Goal: Task Accomplishment & Management: Use online tool/utility

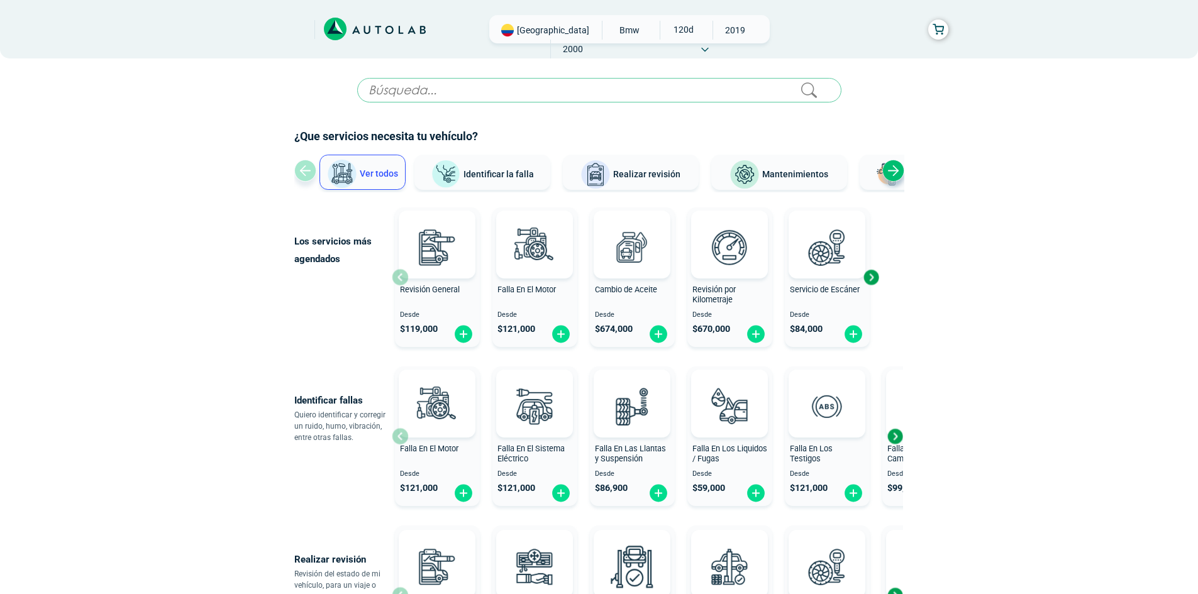
click at [538, 31] on span "[GEOGRAPHIC_DATA]" at bounding box center [553, 30] width 72 height 13
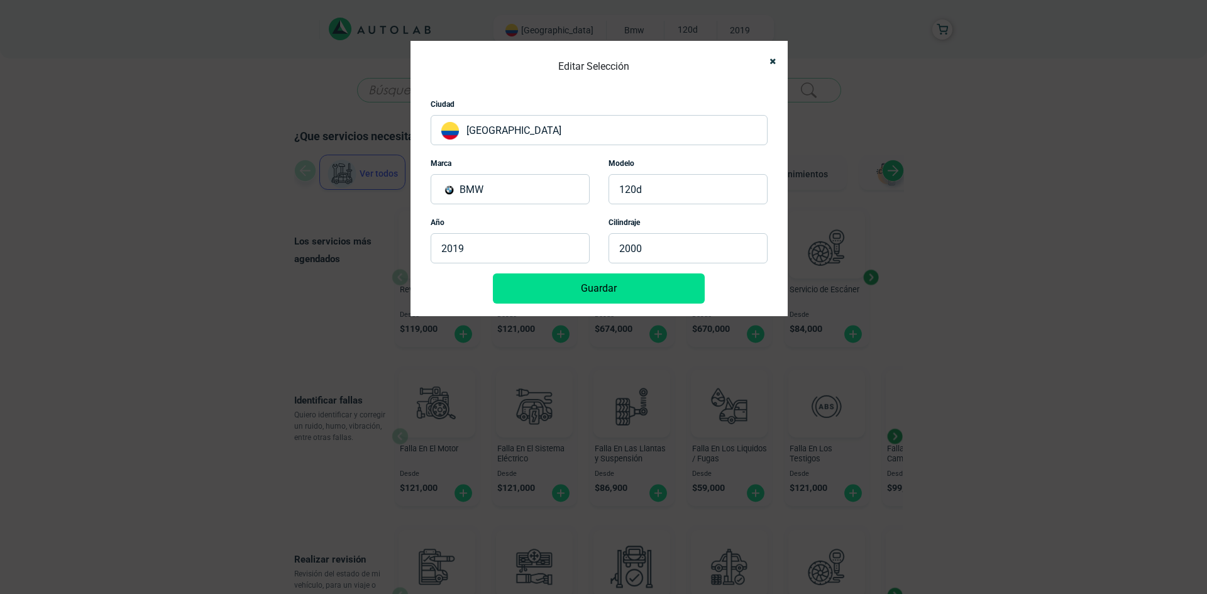
click at [505, 128] on p "[GEOGRAPHIC_DATA]" at bounding box center [599, 130] width 337 height 30
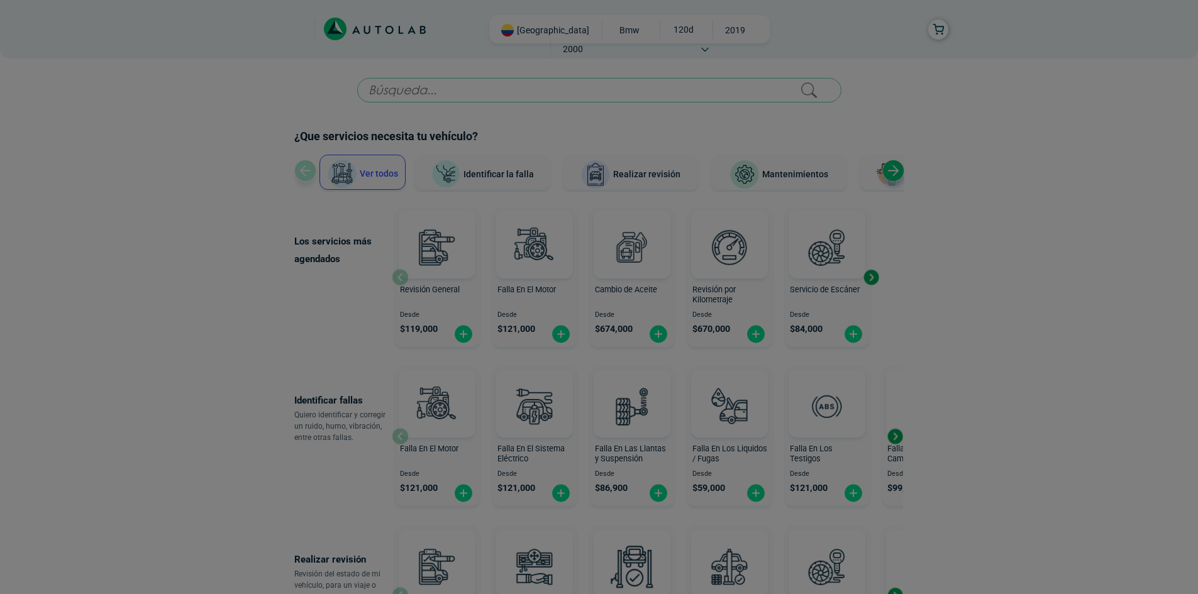
click at [527, 33] on div at bounding box center [599, 297] width 1198 height 594
click at [507, 83] on div at bounding box center [599, 297] width 1198 height 594
click at [525, 39] on div at bounding box center [599, 297] width 1198 height 594
click at [399, 87] on div at bounding box center [599, 297] width 1198 height 594
click at [508, 33] on div at bounding box center [599, 297] width 1198 height 594
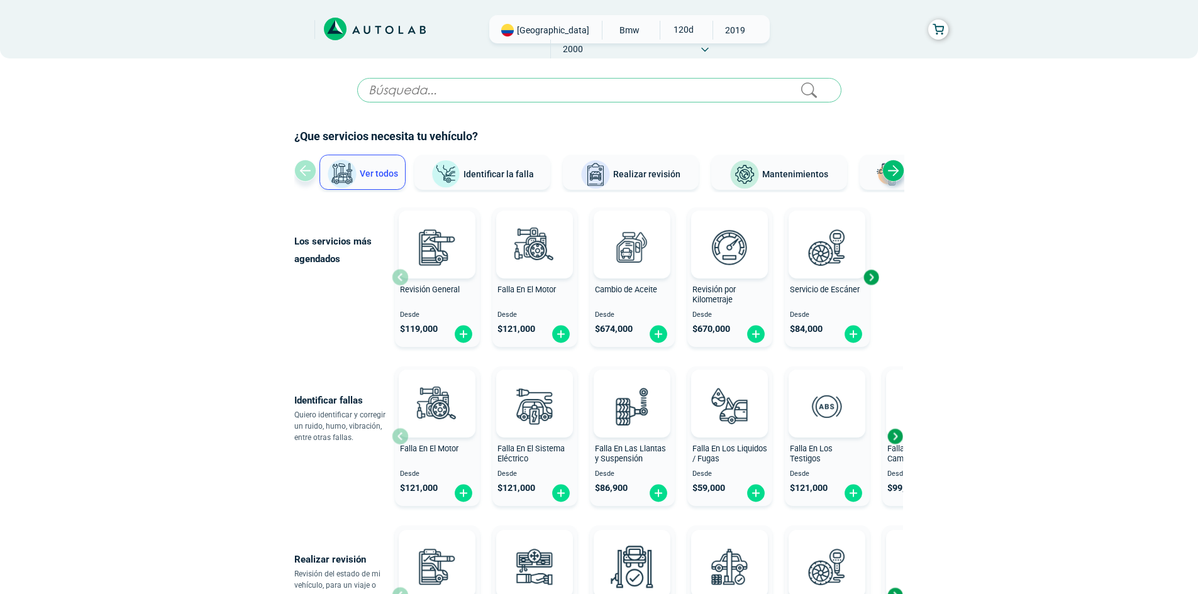
click at [529, 38] on div "[GEOGRAPHIC_DATA] BMW 120D 2019 2000" at bounding box center [629, 29] width 280 height 28
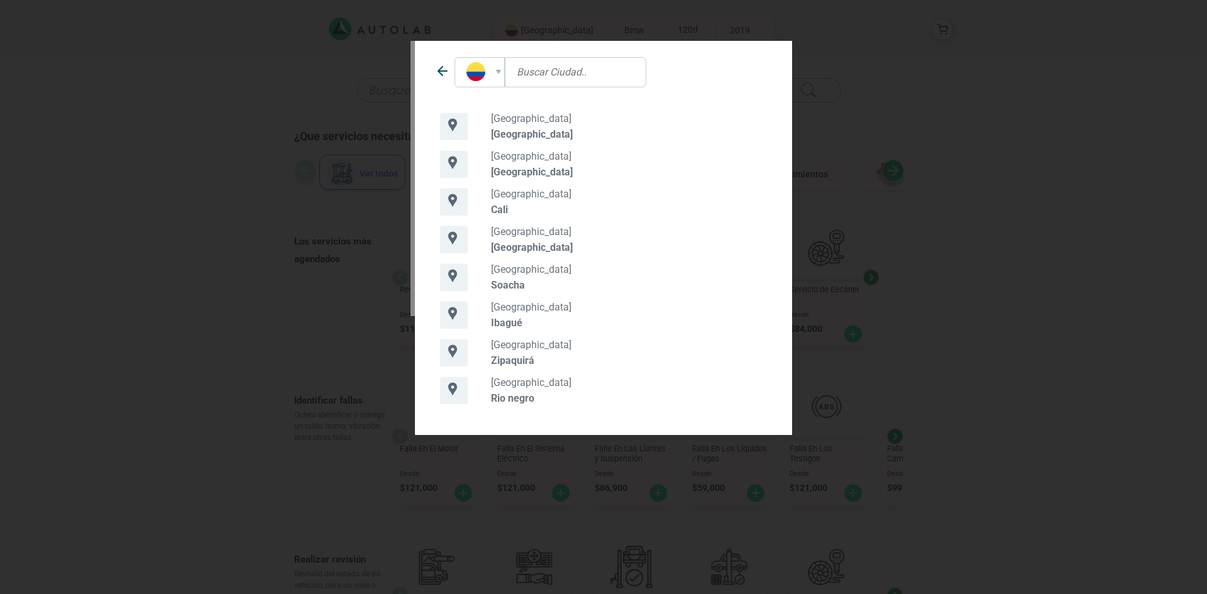
click at [444, 73] on icon at bounding box center [442, 70] width 15 height 15
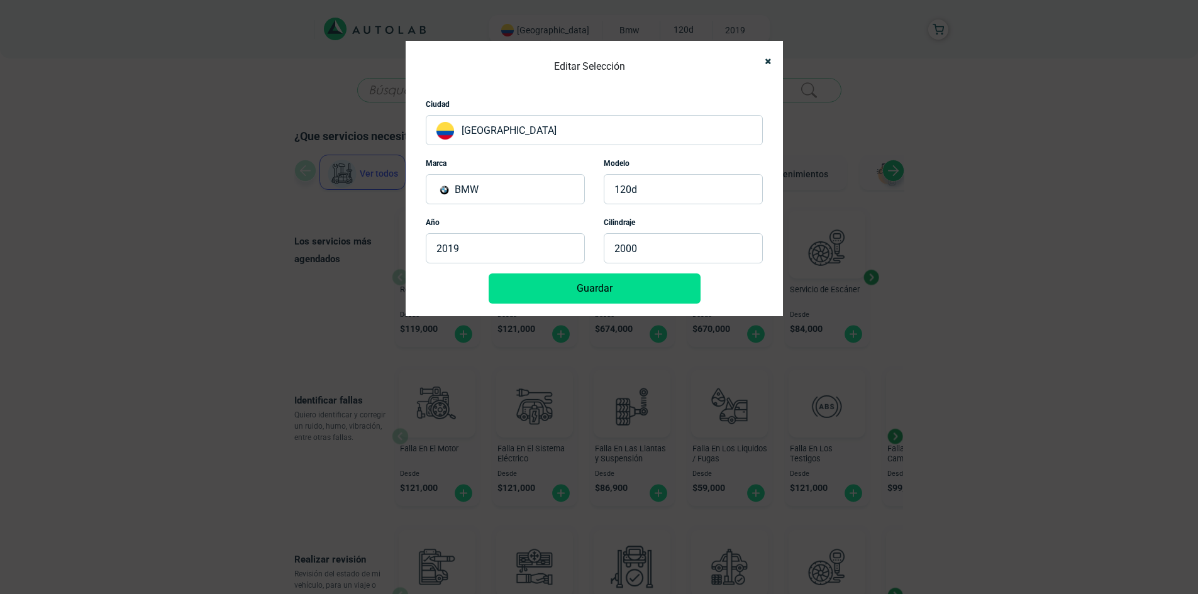
click at [773, 63] on div "Editar Selección Ciudad [GEOGRAPHIC_DATA] Marca BMW Modelo 120D Año 2019 Cilind…" at bounding box center [593, 178] width 377 height 275
click at [770, 63] on icon "Close" at bounding box center [767, 61] width 6 height 8
